Goal: Information Seeking & Learning: Learn about a topic

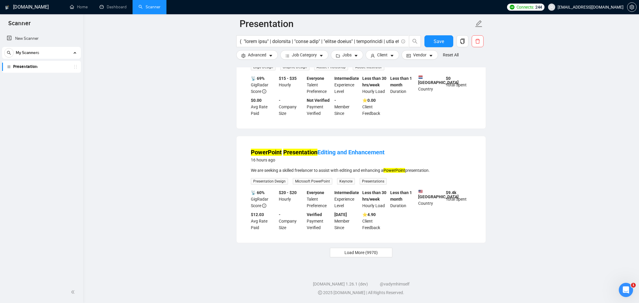
scroll to position [3827, 0]
click at [374, 251] on span "Load More (9970)" at bounding box center [360, 253] width 33 height 7
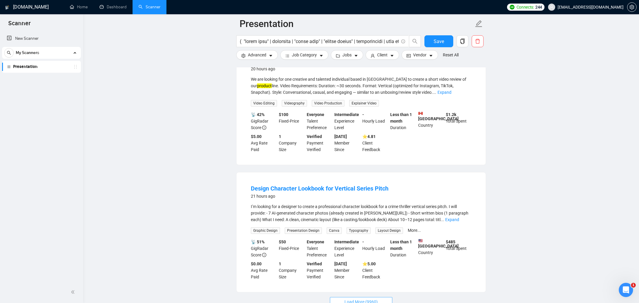
scroll to position [4943, 0]
click at [451, 94] on link "Expand" at bounding box center [444, 91] width 14 height 5
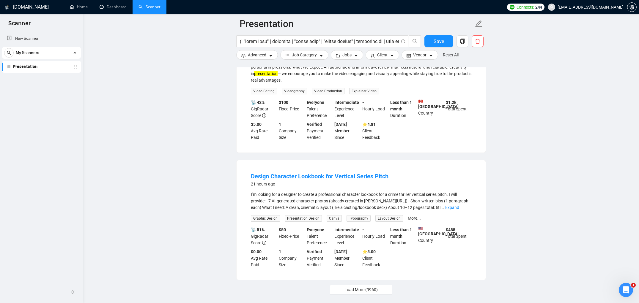
scroll to position [5003, 0]
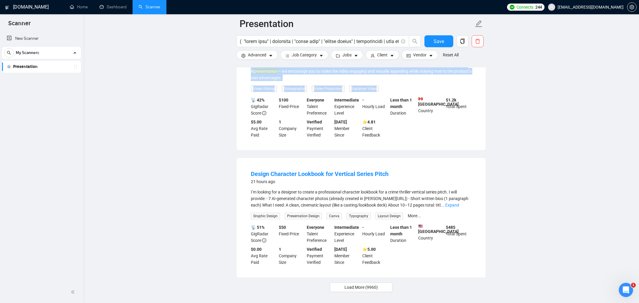
drag, startPoint x: 247, startPoint y: 103, endPoint x: 409, endPoint y: 199, distance: 188.7
click at [409, 143] on li "UGC Video 20 hours ago We are looking for one creative and talented individual …" at bounding box center [361, 67] width 235 height 151
copy li "UGC Video 20 hours ago We are looking for one creative and talented individual …"
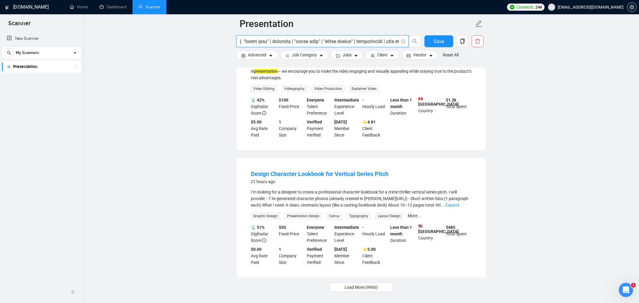
click at [343, 41] on input "text" at bounding box center [319, 41] width 159 height 7
paste input "( "pitch deck" | pitchdeck | "slide deck" | "google slides" | presentation | de…"
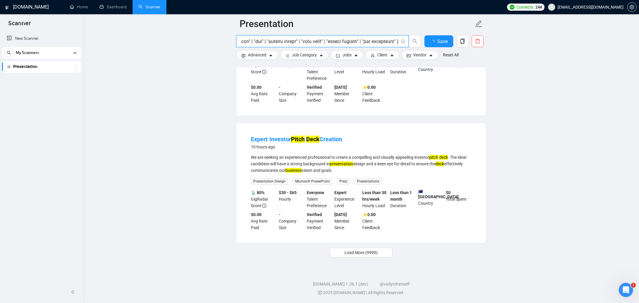
scroll to position [1166, 0]
type input "( "pitch deck" | pitchdeck | "slide deck" | "google slides" | presentation | de…"
click at [376, 255] on span "Load More (9990)" at bounding box center [360, 253] width 33 height 7
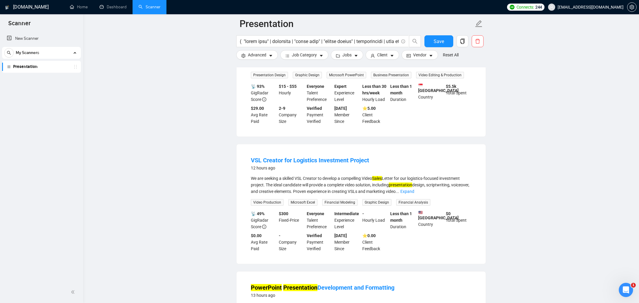
scroll to position [1754, 0]
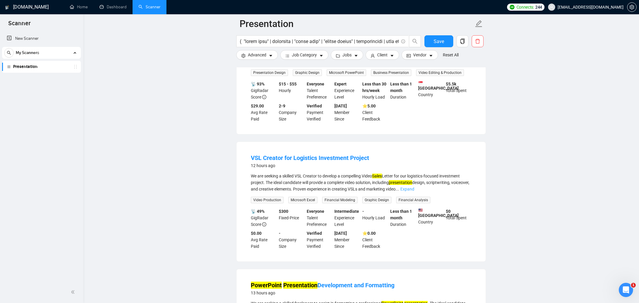
click at [414, 192] on link "Expand" at bounding box center [407, 189] width 14 height 5
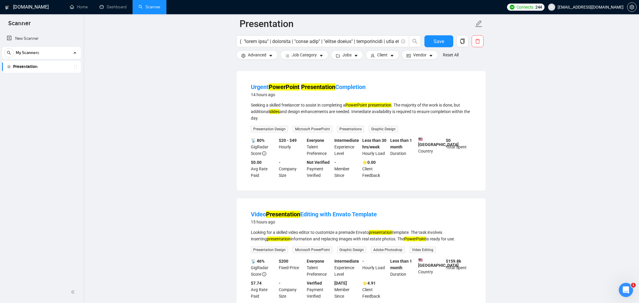
scroll to position [2469, 0]
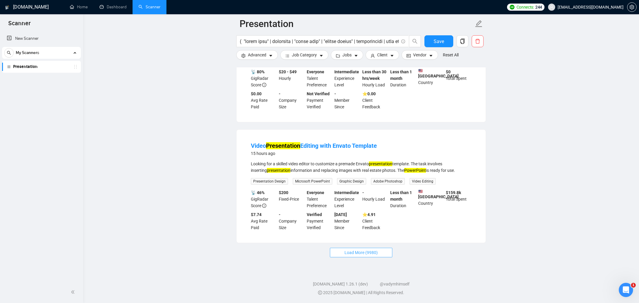
click at [344, 253] on span "Load More (9980)" at bounding box center [360, 253] width 33 height 7
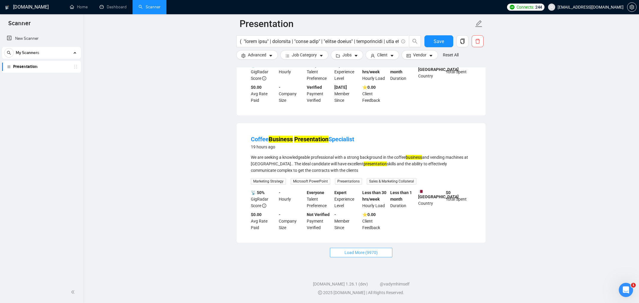
scroll to position [3777, 0]
click at [381, 256] on button "Load More (9970)" at bounding box center [361, 253] width 62 height 10
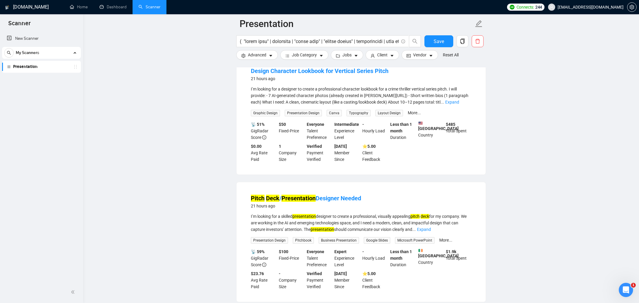
scroll to position [4515, 0]
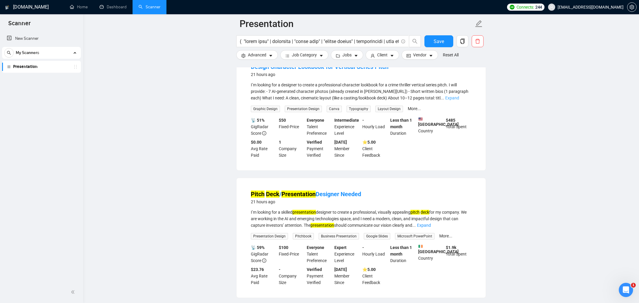
click at [459, 100] on link "Expand" at bounding box center [452, 98] width 14 height 5
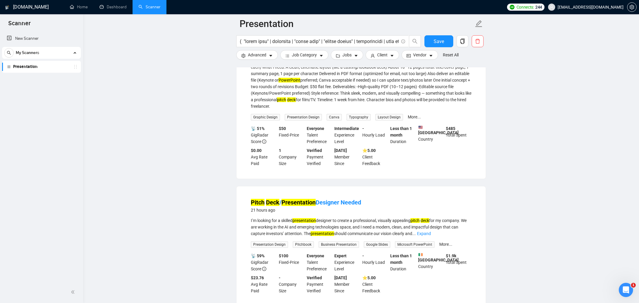
scroll to position [4542, 0]
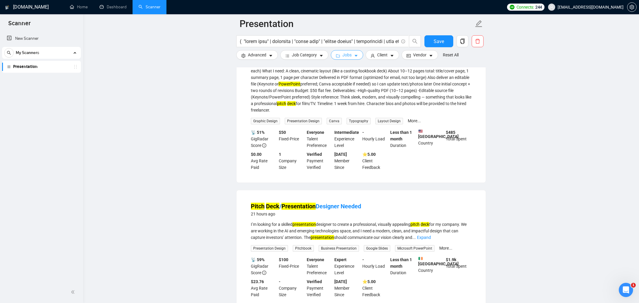
click at [356, 55] on icon "caret-down" at bounding box center [356, 56] width 4 height 4
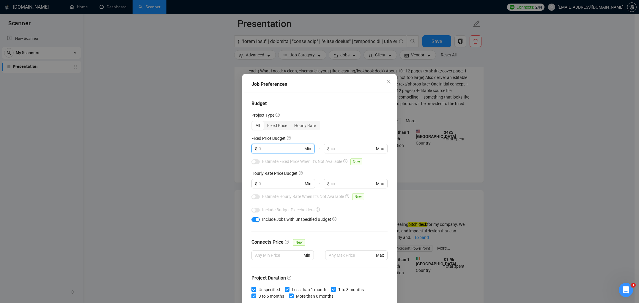
click at [280, 151] on input "text" at bounding box center [280, 149] width 45 height 7
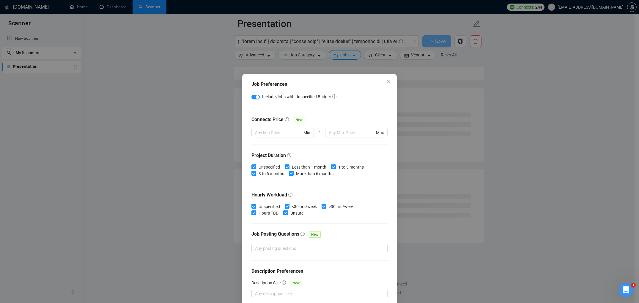
scroll to position [3130, 0]
type input "25"
click at [178, 248] on div "Job Preferences Budget Project Type All Fixed Price Hourly Rate Fixed Price Bud…" at bounding box center [319, 151] width 639 height 303
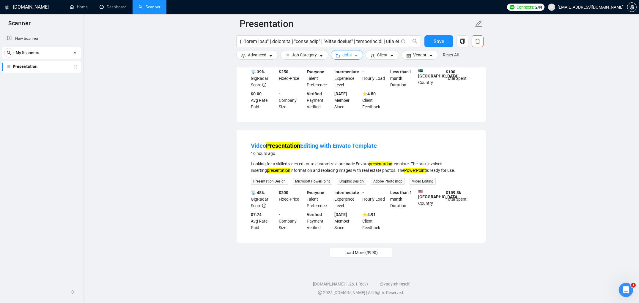
scroll to position [1148, 0]
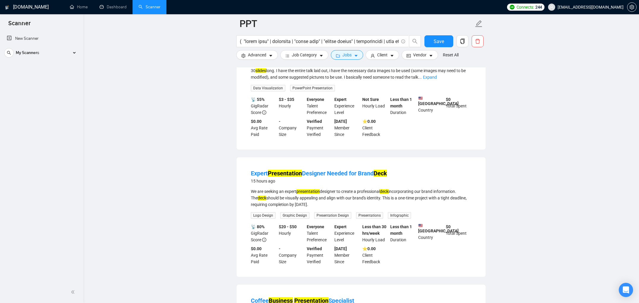
scroll to position [1617, 0]
click at [437, 80] on link "Expand" at bounding box center [430, 77] width 14 height 5
